Goal: Task Accomplishment & Management: Manage account settings

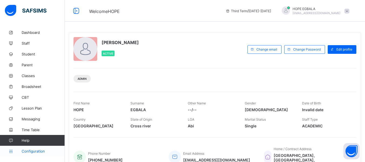
click at [32, 153] on link "Configuration" at bounding box center [32, 151] width 65 height 11
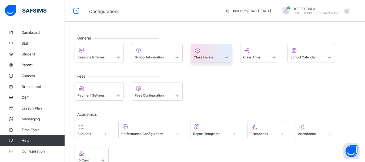
click at [202, 52] on div at bounding box center [211, 50] width 35 height 6
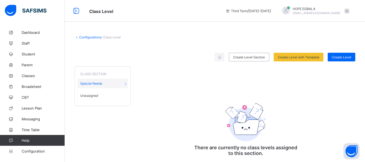
click at [93, 71] on div "CLASS SECTION" at bounding box center [103, 72] width 50 height 7
click at [28, 78] on link "Classes" at bounding box center [32, 75] width 65 height 11
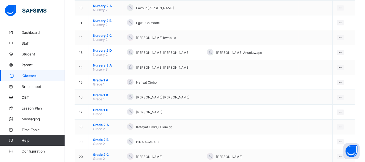
scroll to position [188, 0]
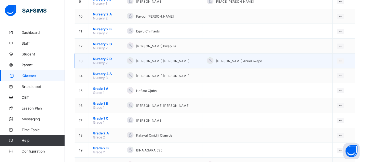
click at [105, 58] on span "Nursery 2 D" at bounding box center [106, 59] width 26 height 4
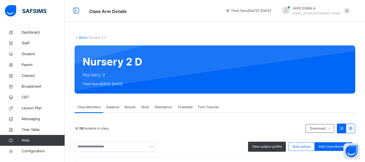
click at [114, 109] on span "Subjects" at bounding box center [112, 107] width 13 height 5
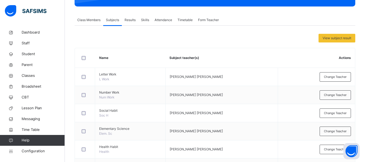
scroll to position [114, 0]
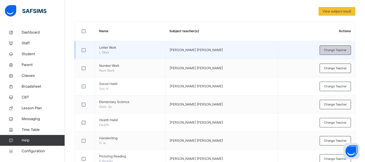
click at [336, 53] on div "Change Teacher" at bounding box center [335, 49] width 31 height 9
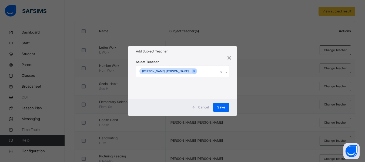
click at [209, 73] on div "[PERSON_NAME] [PERSON_NAME]" at bounding box center [177, 70] width 82 height 11
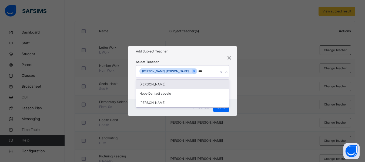
type input "****"
click at [175, 80] on div "[PERSON_NAME]" at bounding box center [182, 84] width 93 height 9
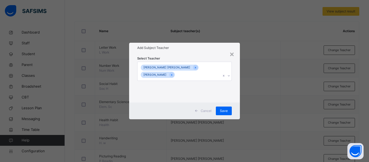
click at [202, 58] on div "Select Teacher Onuigbo Ugochukwu Nonyem HOPE EGBALA" at bounding box center [184, 78] width 95 height 44
click at [220, 108] on span "Save" at bounding box center [224, 110] width 8 height 5
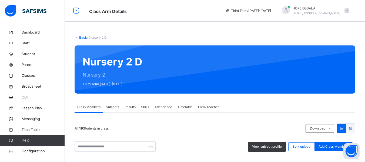
click at [112, 107] on span "Subjects" at bounding box center [112, 107] width 13 height 5
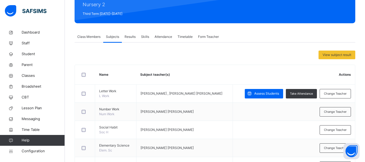
scroll to position [108, 0]
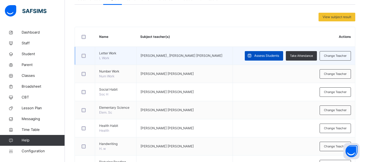
click at [274, 58] on span "Assess Students" at bounding box center [266, 55] width 25 height 5
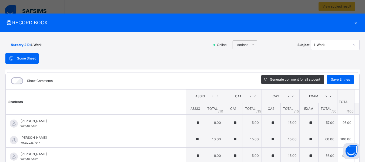
scroll to position [106, 0]
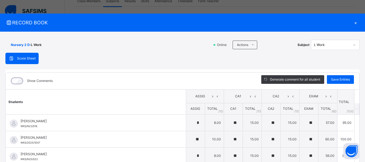
click at [353, 25] on div "×" at bounding box center [355, 22] width 8 height 7
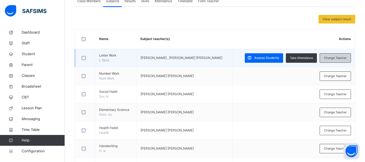
click at [328, 59] on span "Change Teacher" at bounding box center [335, 58] width 23 height 5
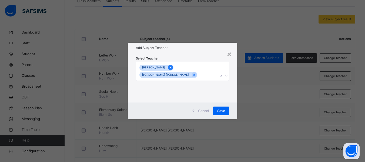
click at [169, 68] on icon at bounding box center [170, 68] width 3 height 4
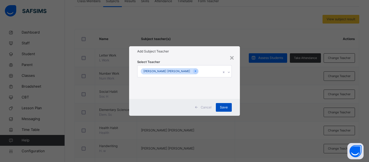
click at [221, 108] on span "Save" at bounding box center [224, 107] width 8 height 5
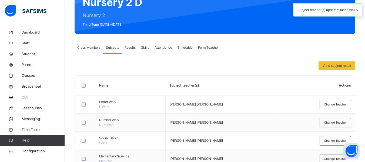
scroll to position [59, 0]
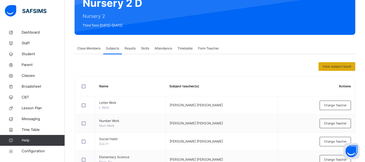
click at [334, 69] on div "View subject result" at bounding box center [336, 66] width 37 height 9
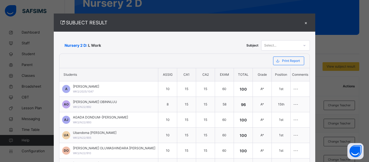
click at [302, 22] on div "×" at bounding box center [306, 22] width 8 height 7
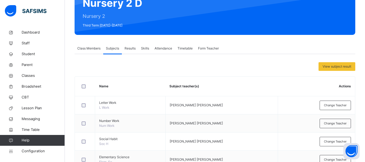
click at [134, 50] on span "Results" at bounding box center [130, 48] width 11 height 5
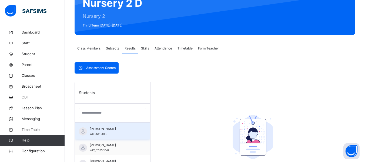
click at [104, 136] on div "[PERSON_NAME] WKS/N23/018" at bounding box center [114, 131] width 48 height 10
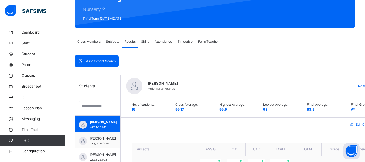
scroll to position [0, 0]
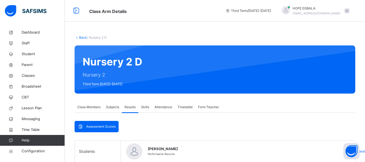
click at [144, 107] on span "Skills" at bounding box center [145, 107] width 8 height 5
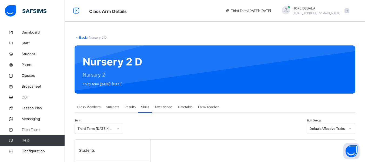
click at [160, 108] on span "Attendance" at bounding box center [163, 107] width 18 height 5
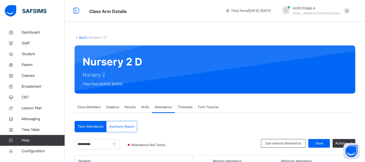
click at [199, 110] on div "Form Teacher" at bounding box center [208, 107] width 26 height 11
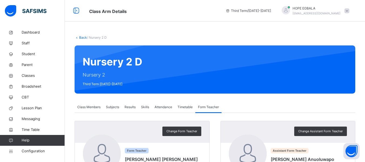
click at [80, 108] on span "Class Members" at bounding box center [88, 107] width 23 height 5
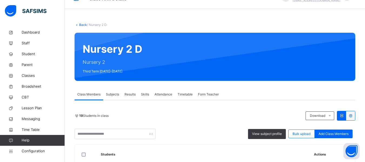
scroll to position [11, 0]
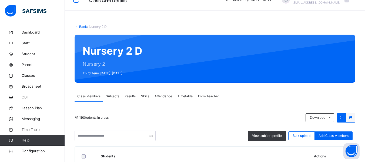
click at [79, 26] on link "Back" at bounding box center [83, 27] width 8 height 4
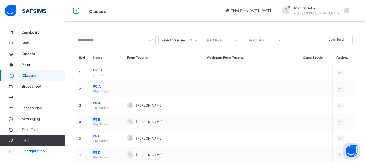
click at [34, 151] on span "Configuration" at bounding box center [43, 150] width 43 height 5
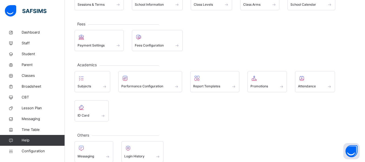
scroll to position [55, 0]
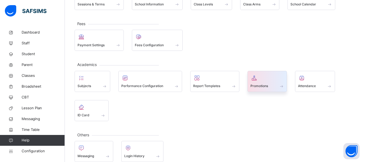
click at [249, 85] on div "Promotions" at bounding box center [267, 81] width 40 height 21
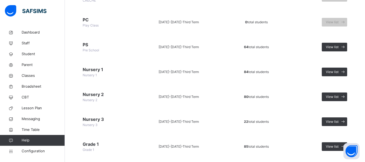
scroll to position [85, 0]
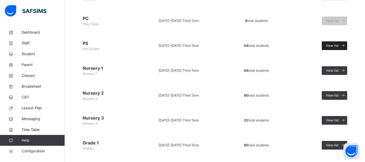
click at [338, 47] on span "View list" at bounding box center [332, 45] width 13 height 5
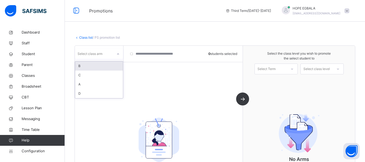
click at [110, 51] on div "Select class arm" at bounding box center [94, 54] width 38 height 8
click at [85, 70] on div "C" at bounding box center [99, 74] width 48 height 9
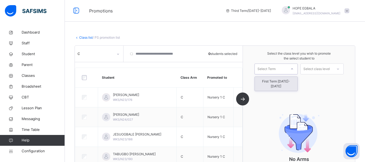
click at [292, 69] on div at bounding box center [292, 68] width 10 height 9
click at [338, 71] on div at bounding box center [338, 68] width 10 height 9
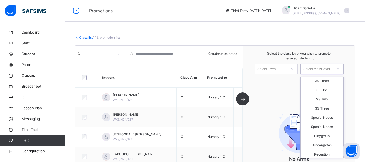
scroll to position [149, 0]
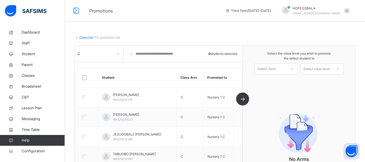
click at [350, 45] on div "Class list / PS promotion list PS Pre School • [DATE]-[DATE] Third Term • 66 to…" at bounding box center [215, 100] width 300 height 147
click at [85, 38] on link "Class list" at bounding box center [86, 37] width 14 height 4
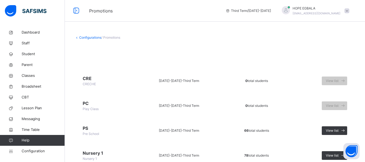
click at [85, 39] on link "Configurations" at bounding box center [90, 37] width 22 height 4
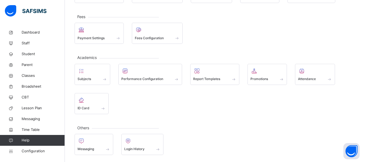
scroll to position [63, 0]
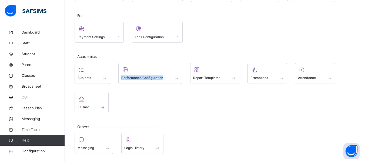
drag, startPoint x: 164, startPoint y: 78, endPoint x: 117, endPoint y: 74, distance: 47.4
click at [117, 74] on div "Subjects Performance Configuration Report Templates Promotions Attendance ID Ca…" at bounding box center [215, 88] width 281 height 50
copy div "Performance Configuration"
click at [139, 106] on div "Subjects Performance Configuration Report Templates Promotions Attendance ID Ca…" at bounding box center [215, 88] width 281 height 50
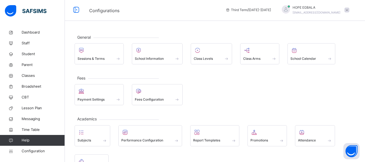
scroll to position [0, 0]
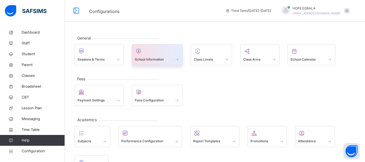
click at [168, 59] on div "School Information" at bounding box center [157, 59] width 45 height 6
select select "**"
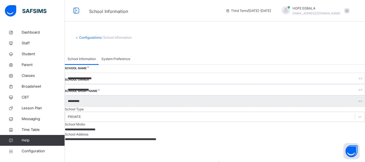
click at [119, 62] on div "System Preference" at bounding box center [116, 58] width 34 height 11
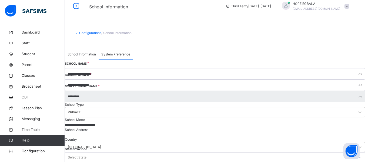
scroll to position [3, 0]
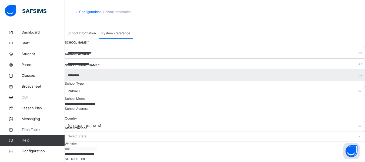
click at [90, 35] on span "School Information" at bounding box center [82, 33] width 28 height 5
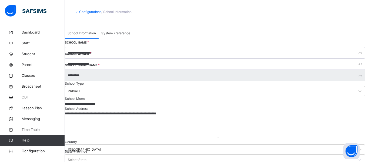
click at [91, 17] on div "Configurations / School Information" at bounding box center [215, 14] width 300 height 26
click at [89, 14] on div "Configurations / School Information" at bounding box center [215, 11] width 281 height 5
click at [89, 13] on link "Configurations" at bounding box center [90, 12] width 22 height 4
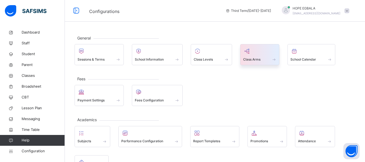
click at [276, 60] on span at bounding box center [273, 59] width 5 height 5
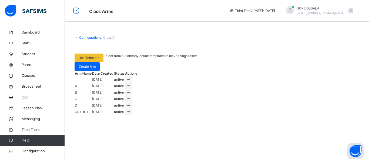
click at [288, 28] on div "Configurations / Class Arm Use Template Select from our already define template…" at bounding box center [217, 63] width 304 height 72
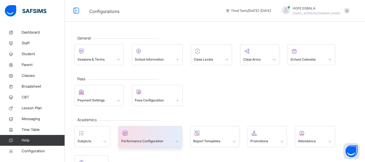
click at [144, 140] on span "Performance Configuration" at bounding box center [142, 141] width 42 height 5
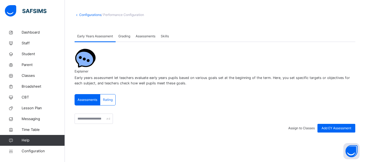
scroll to position [1, 0]
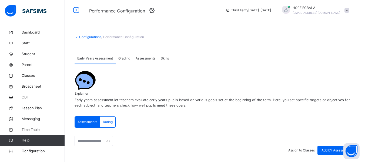
click at [169, 59] on span "Skills" at bounding box center [165, 58] width 8 height 5
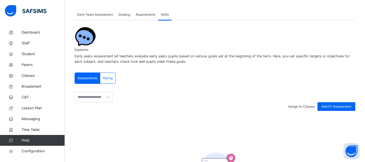
scroll to position [0, 0]
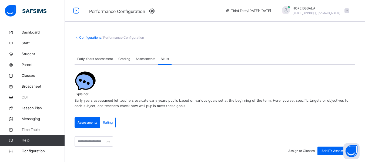
click at [151, 60] on span "Assessments" at bounding box center [146, 58] width 20 height 5
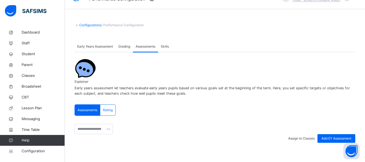
scroll to position [12, 0]
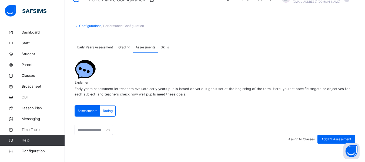
click at [125, 47] on span "Grading" at bounding box center [124, 47] width 12 height 5
click at [93, 45] on div "Early Years Assessment" at bounding box center [95, 47] width 41 height 11
click at [122, 50] on div "Grading" at bounding box center [124, 47] width 17 height 11
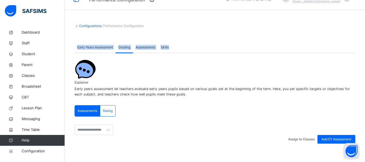
drag, startPoint x: 118, startPoint y: 41, endPoint x: 179, endPoint y: 52, distance: 61.7
copy div "Early Years Assessment Grading Assessments Skills"
click at [211, 41] on span at bounding box center [215, 38] width 281 height 8
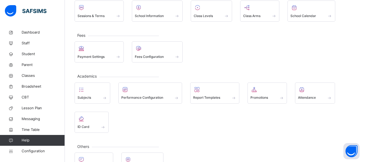
scroll to position [61, 0]
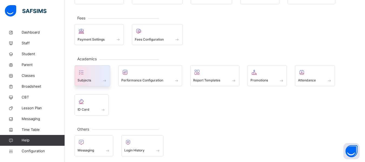
click at [96, 71] on div at bounding box center [93, 72] width 30 height 8
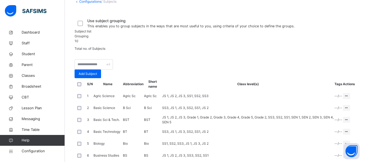
scroll to position [34, 0]
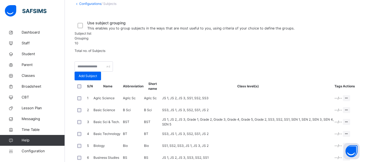
click at [88, 40] on span "Grouping" at bounding box center [82, 38] width 14 height 4
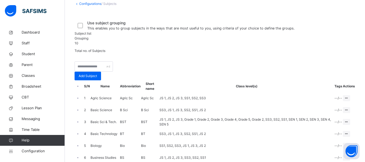
click at [82, 35] on span "Subject list" at bounding box center [83, 33] width 17 height 4
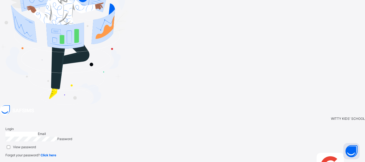
type input "**********"
